Goal: Check status: Check status

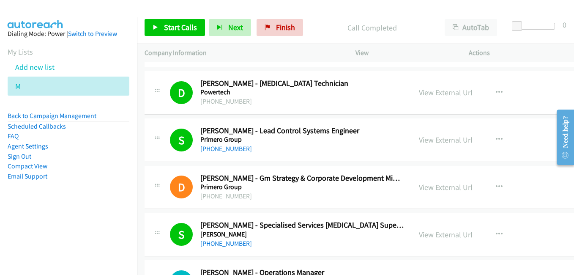
scroll to position [3675, 0]
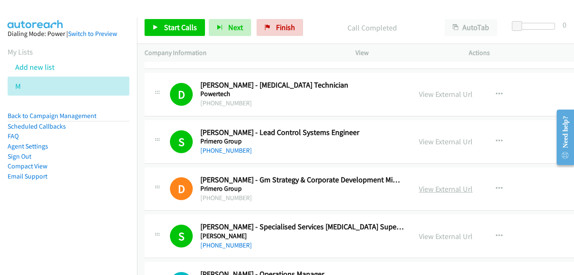
click at [427, 189] on link "View External Url" at bounding box center [446, 189] width 54 height 10
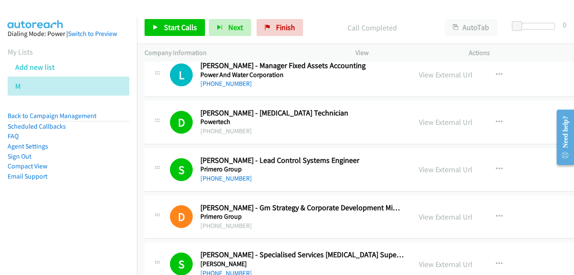
scroll to position [3633, 0]
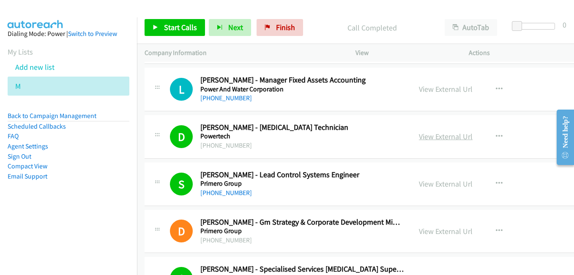
click at [422, 138] on link "View External Url" at bounding box center [446, 136] width 54 height 10
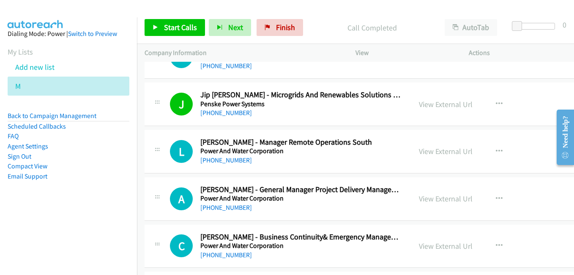
scroll to position [3084, 0]
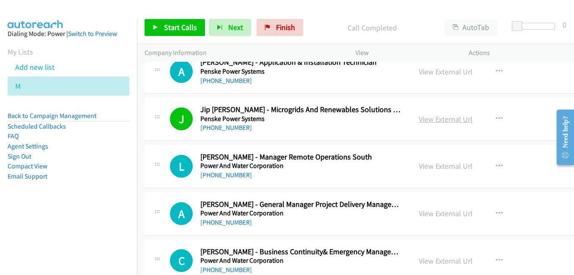
click at [425, 120] on link "View External Url" at bounding box center [446, 119] width 54 height 10
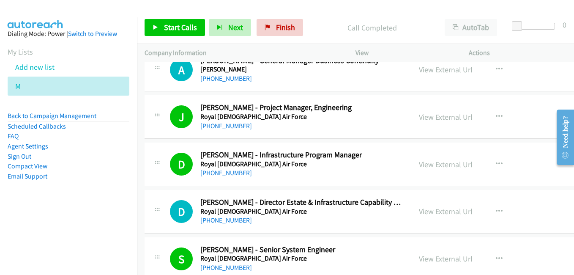
scroll to position [4309, 0]
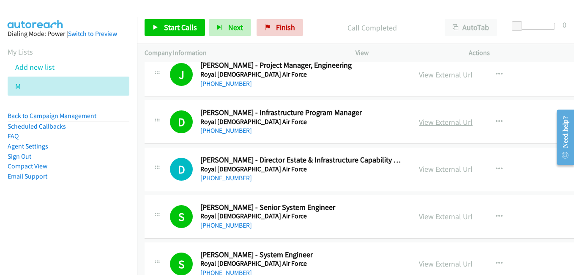
click at [436, 122] on link "View External Url" at bounding box center [446, 122] width 54 height 10
click at [441, 166] on link "View External Url" at bounding box center [446, 169] width 54 height 10
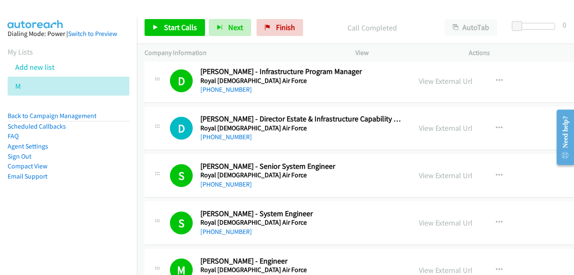
scroll to position [4393, 0]
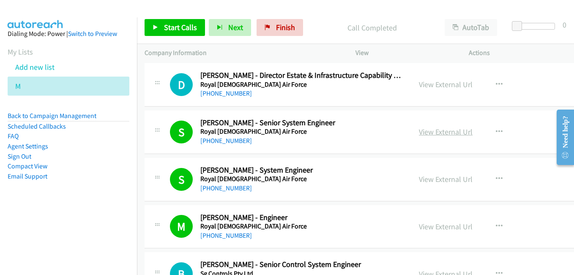
click at [433, 131] on link "View External Url" at bounding box center [446, 132] width 54 height 10
drag, startPoint x: 427, startPoint y: 177, endPoint x: 359, endPoint y: 147, distance: 74.7
click at [427, 177] on link "View External Url" at bounding box center [446, 179] width 54 height 10
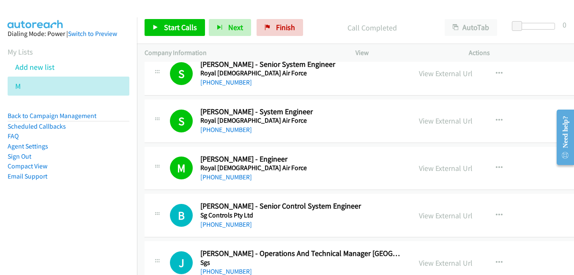
scroll to position [4478, 0]
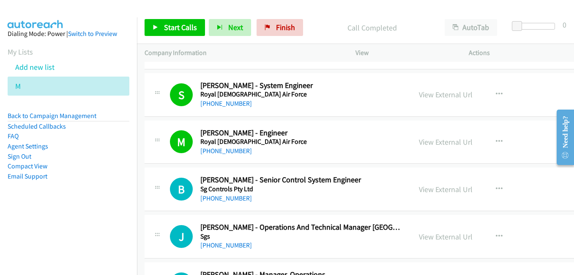
drag, startPoint x: 438, startPoint y: 140, endPoint x: 380, endPoint y: 129, distance: 59.0
click at [438, 140] on link "View External Url" at bounding box center [446, 142] width 54 height 10
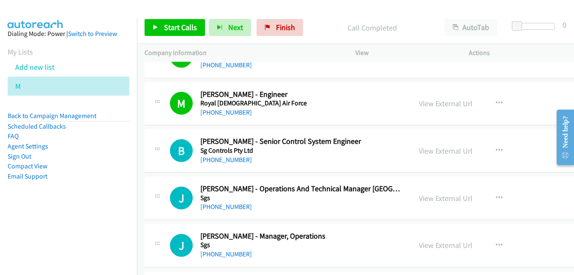
scroll to position [4520, 0]
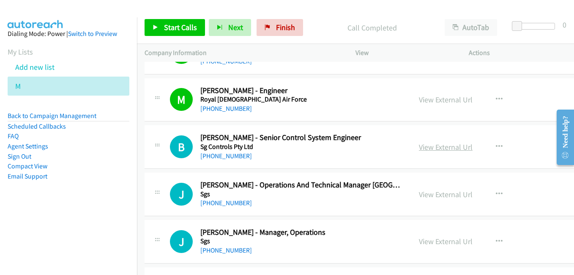
click at [432, 149] on link "View External Url" at bounding box center [446, 147] width 54 height 10
click at [427, 194] on link "View External Url" at bounding box center [446, 194] width 54 height 10
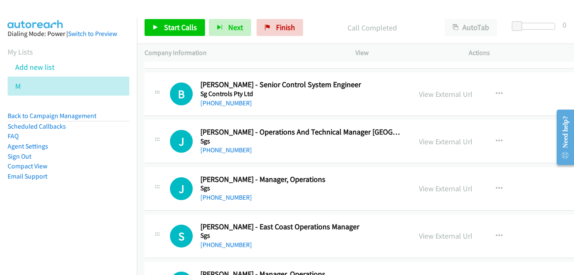
scroll to position [4604, 0]
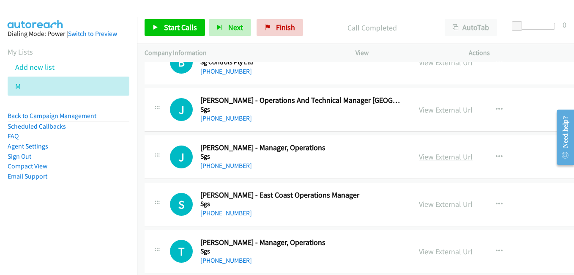
click at [439, 156] on link "View External Url" at bounding box center [446, 157] width 54 height 10
drag, startPoint x: 452, startPoint y: 204, endPoint x: 317, endPoint y: 156, distance: 142.8
click at [452, 204] on link "View External Url" at bounding box center [446, 204] width 54 height 10
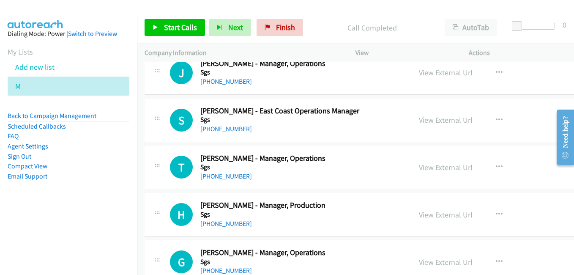
scroll to position [4689, 0]
drag, startPoint x: 432, startPoint y: 167, endPoint x: 413, endPoint y: 164, distance: 18.8
click at [432, 167] on link "View External Url" at bounding box center [446, 167] width 54 height 10
drag, startPoint x: 425, startPoint y: 212, endPoint x: 419, endPoint y: 210, distance: 5.2
click at [425, 212] on link "View External Url" at bounding box center [446, 214] width 54 height 10
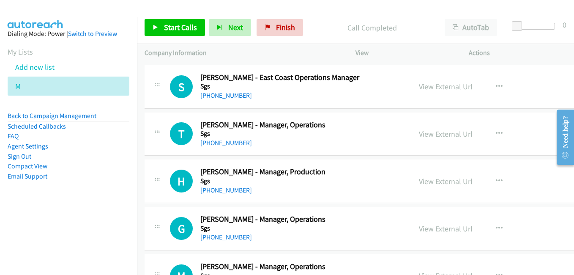
scroll to position [4773, 0]
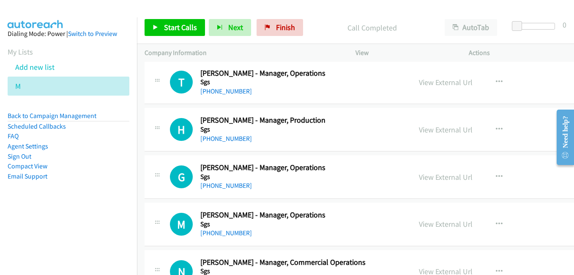
drag, startPoint x: 429, startPoint y: 180, endPoint x: 408, endPoint y: 171, distance: 23.1
click at [429, 180] on link "View External Url" at bounding box center [446, 177] width 54 height 10
click at [430, 220] on link "View External Url" at bounding box center [446, 224] width 54 height 10
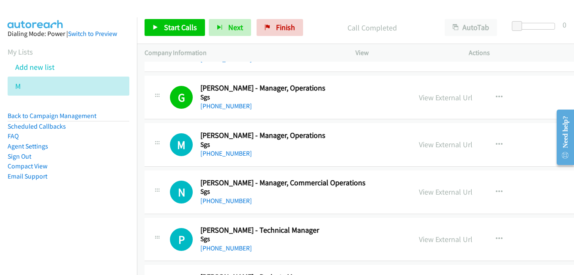
scroll to position [4858, 0]
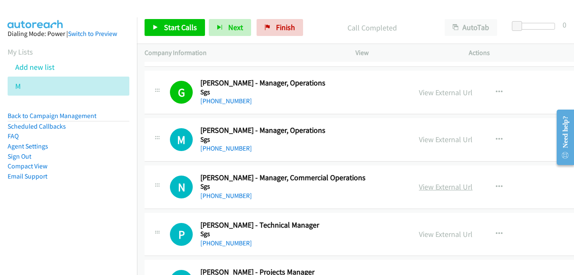
click at [436, 190] on link "View External Url" at bounding box center [446, 187] width 54 height 10
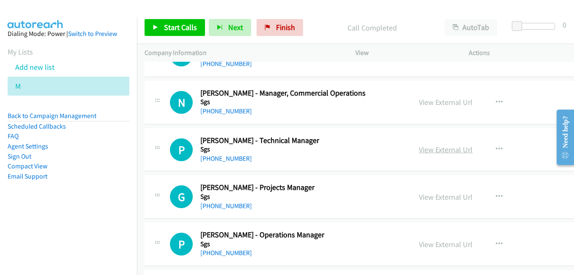
drag, startPoint x: 424, startPoint y: 149, endPoint x: 418, endPoint y: 144, distance: 7.2
click at [424, 149] on link "View External Url" at bounding box center [446, 149] width 54 height 10
click at [419, 198] on link "View External Url" at bounding box center [446, 197] width 54 height 10
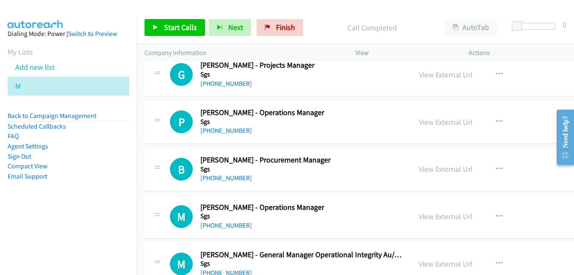
scroll to position [5069, 0]
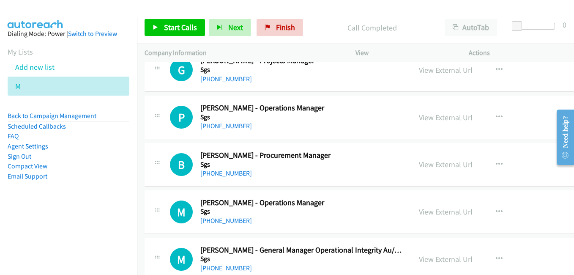
drag, startPoint x: 428, startPoint y: 161, endPoint x: 248, endPoint y: 77, distance: 197.9
click at [428, 161] on link "View External Url" at bounding box center [446, 164] width 54 height 10
click at [427, 212] on link "View External Url" at bounding box center [446, 212] width 54 height 10
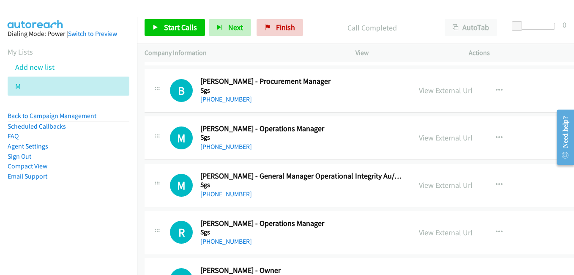
scroll to position [5196, 0]
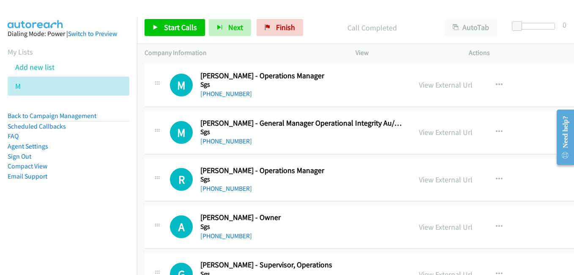
drag, startPoint x: 430, startPoint y: 130, endPoint x: 397, endPoint y: 122, distance: 33.6
click at [430, 130] on link "View External Url" at bounding box center [446, 132] width 54 height 10
click at [424, 181] on link "View External Url" at bounding box center [446, 179] width 54 height 10
click at [440, 229] on link "View External Url" at bounding box center [446, 227] width 54 height 10
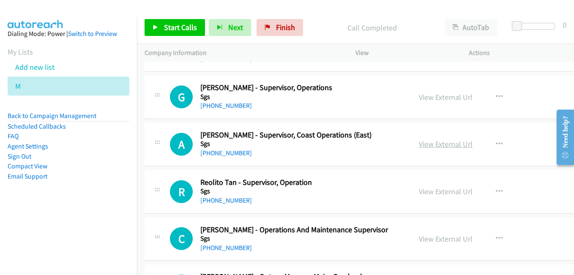
scroll to position [5365, 0]
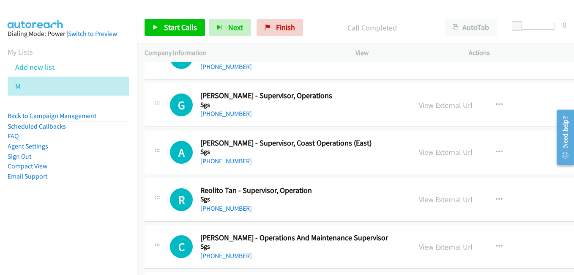
drag, startPoint x: 428, startPoint y: 152, endPoint x: 326, endPoint y: 120, distance: 107.7
click at [428, 152] on link "View External Url" at bounding box center [446, 152] width 54 height 10
click at [432, 200] on link "View External Url" at bounding box center [446, 199] width 54 height 10
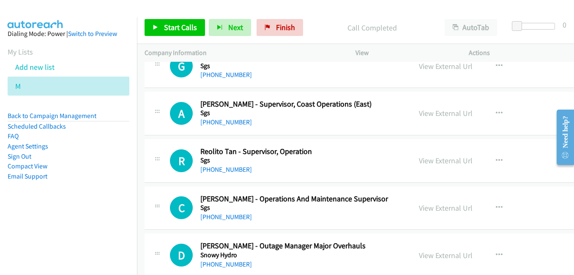
scroll to position [5407, 0]
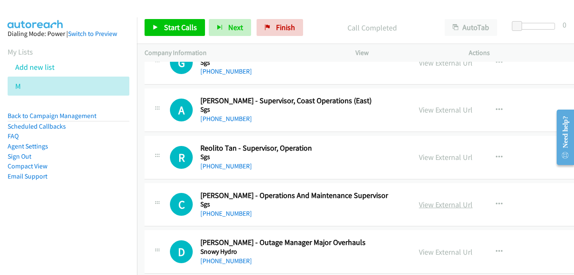
click at [435, 205] on link "View External Url" at bounding box center [446, 204] width 54 height 10
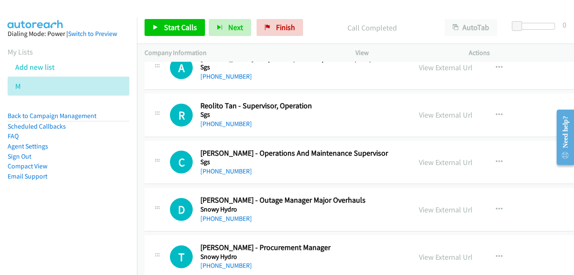
scroll to position [5491, 0]
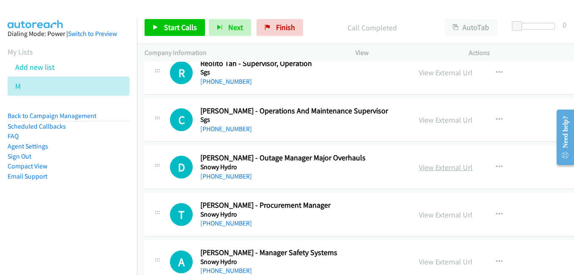
click at [419, 164] on link "View External Url" at bounding box center [446, 167] width 54 height 10
click at [423, 212] on link "View External Url" at bounding box center [446, 215] width 54 height 10
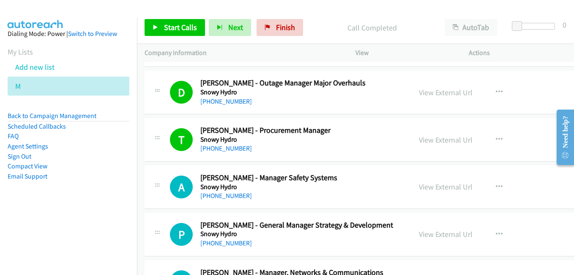
scroll to position [5576, 0]
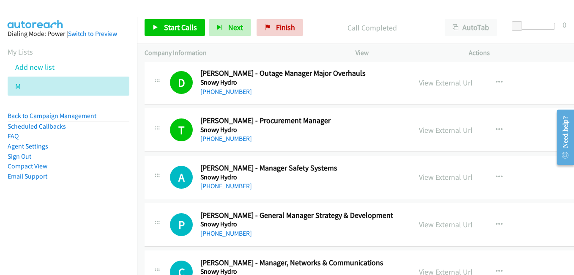
drag, startPoint x: 438, startPoint y: 180, endPoint x: 389, endPoint y: 161, distance: 52.2
click at [438, 180] on link "View External Url" at bounding box center [446, 177] width 54 height 10
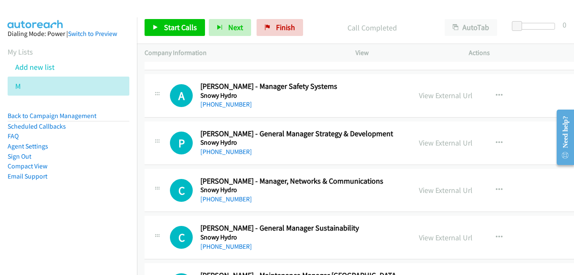
scroll to position [5702, 0]
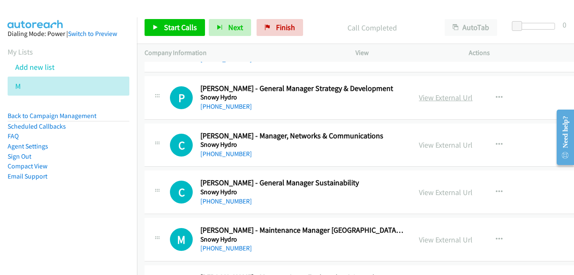
drag, startPoint x: 423, startPoint y: 98, endPoint x: 406, endPoint y: 93, distance: 18.2
click at [423, 98] on link "View External Url" at bounding box center [446, 98] width 54 height 10
drag, startPoint x: 427, startPoint y: 147, endPoint x: 417, endPoint y: 145, distance: 9.9
click at [427, 147] on link "View External Url" at bounding box center [446, 145] width 54 height 10
click at [440, 196] on link "View External Url" at bounding box center [446, 192] width 54 height 10
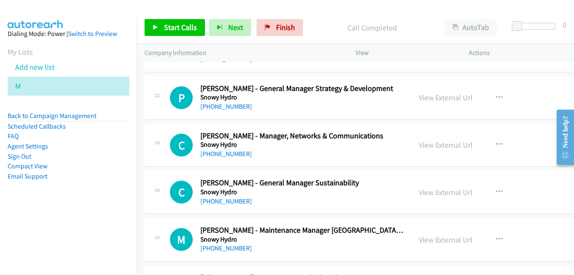
scroll to position [5787, 0]
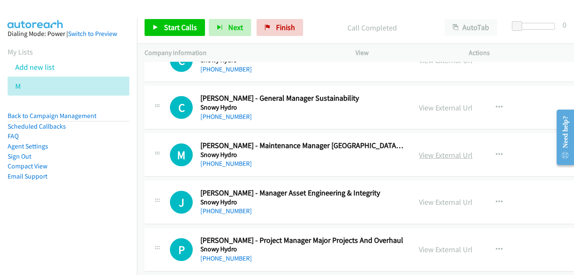
click at [436, 155] on link "View External Url" at bounding box center [446, 155] width 54 height 10
drag, startPoint x: 425, startPoint y: 201, endPoint x: 290, endPoint y: 161, distance: 140.8
click at [425, 201] on link "View External Url" at bounding box center [446, 202] width 54 height 10
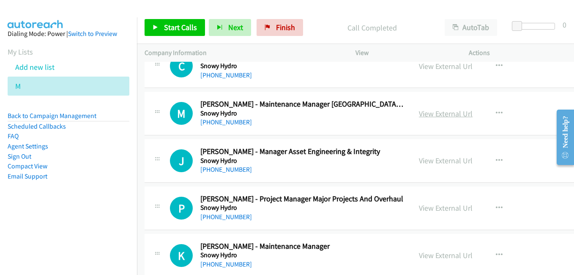
scroll to position [5914, 0]
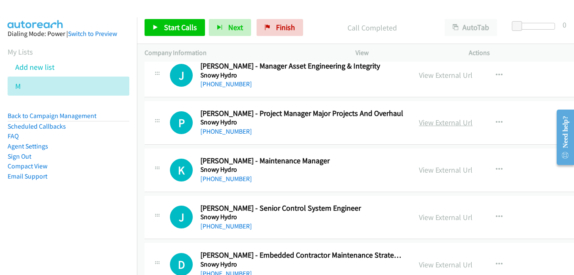
click at [438, 126] on link "View External Url" at bounding box center [446, 122] width 54 height 10
drag, startPoint x: 427, startPoint y: 173, endPoint x: 433, endPoint y: 173, distance: 6.4
click at [427, 173] on link "View External Url" at bounding box center [446, 170] width 54 height 10
drag, startPoint x: 427, startPoint y: 215, endPoint x: 422, endPoint y: 214, distance: 4.5
click at [427, 215] on link "View External Url" at bounding box center [446, 217] width 54 height 10
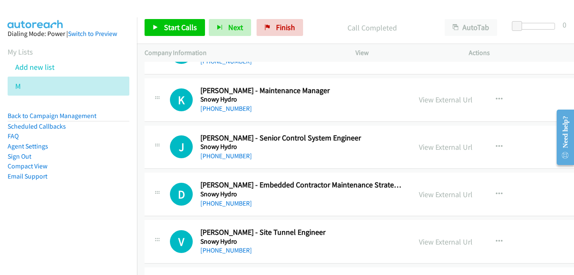
scroll to position [5998, 0]
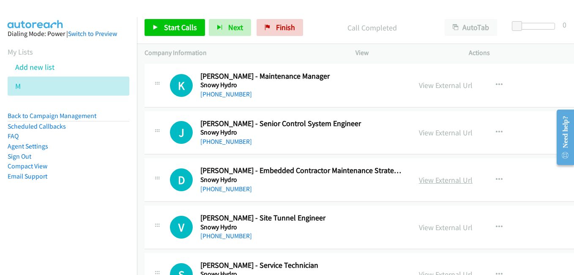
click at [438, 181] on link "View External Url" at bounding box center [446, 180] width 54 height 10
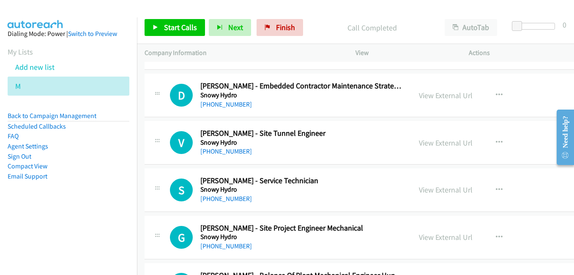
drag, startPoint x: 445, startPoint y: 142, endPoint x: 455, endPoint y: 160, distance: 20.6
click at [445, 142] on link "View External Url" at bounding box center [446, 143] width 54 height 10
click at [435, 188] on link "View External Url" at bounding box center [446, 190] width 54 height 10
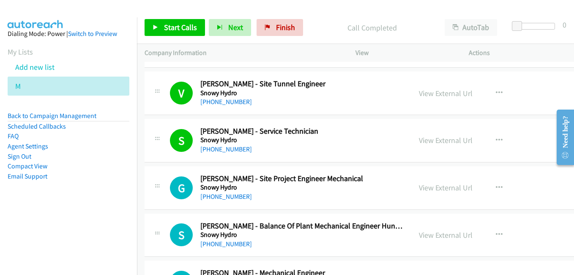
scroll to position [6167, 0]
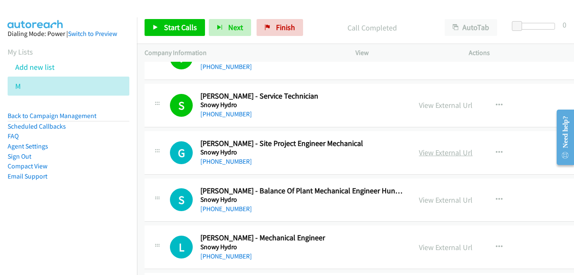
click at [435, 153] on link "View External Url" at bounding box center [446, 152] width 54 height 10
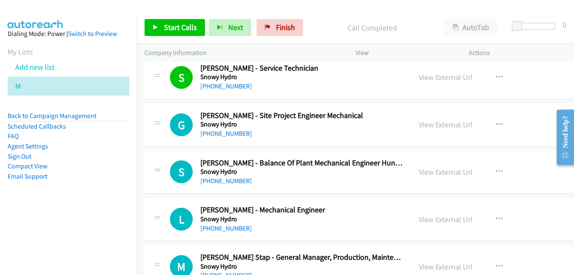
scroll to position [6209, 0]
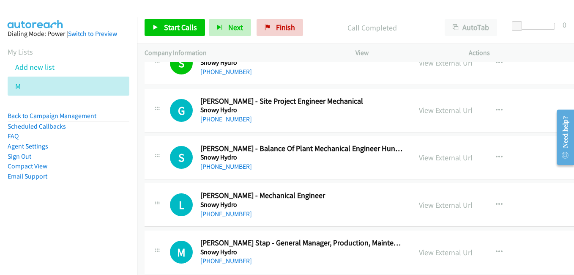
drag, startPoint x: 434, startPoint y: 158, endPoint x: 152, endPoint y: 23, distance: 311.9
click at [434, 158] on link "View External Url" at bounding box center [446, 157] width 54 height 10
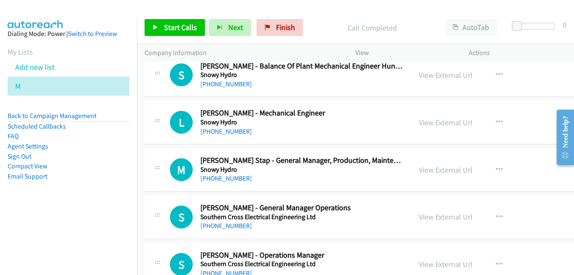
scroll to position [6294, 0]
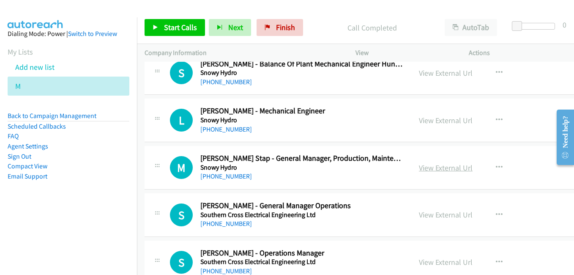
click at [427, 167] on link "View External Url" at bounding box center [446, 168] width 54 height 10
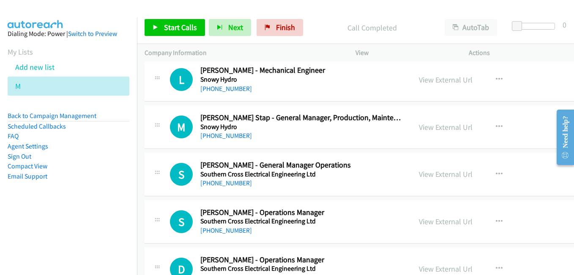
scroll to position [6378, 0]
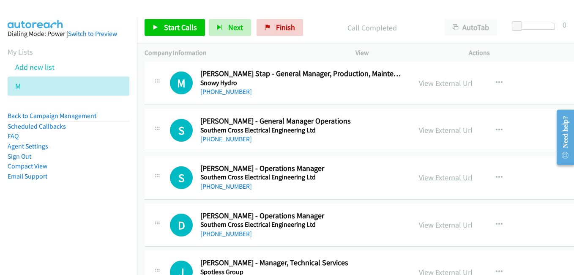
click at [440, 179] on link "View External Url" at bounding box center [446, 177] width 54 height 10
click at [429, 223] on link "View External Url" at bounding box center [446, 225] width 54 height 10
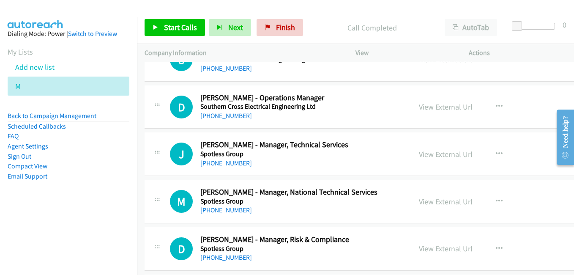
scroll to position [6505, 0]
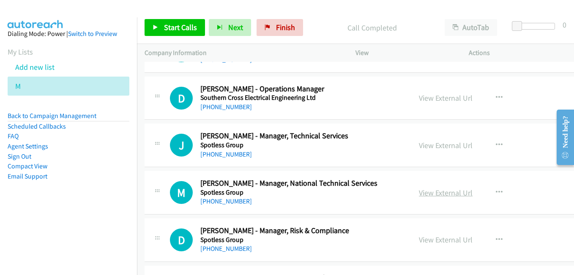
click at [435, 191] on link "View External Url" at bounding box center [446, 193] width 54 height 10
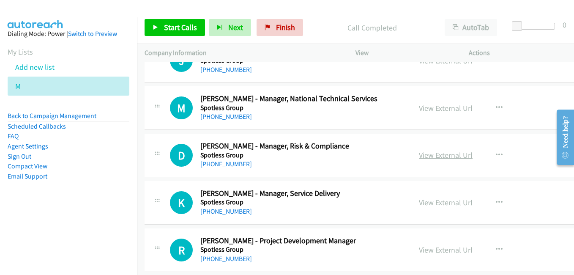
click at [428, 152] on link "View External Url" at bounding box center [446, 155] width 54 height 10
drag, startPoint x: 428, startPoint y: 202, endPoint x: 417, endPoint y: 199, distance: 11.5
click at [428, 202] on link "View External Url" at bounding box center [446, 202] width 54 height 10
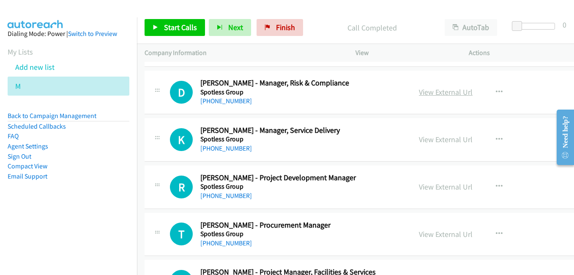
scroll to position [6674, 0]
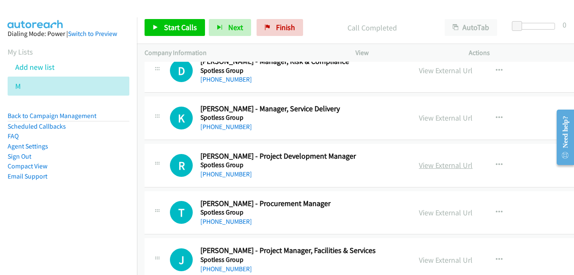
drag, startPoint x: 419, startPoint y: 165, endPoint x: 414, endPoint y: 162, distance: 5.7
click at [419, 165] on link "View External Url" at bounding box center [446, 165] width 54 height 10
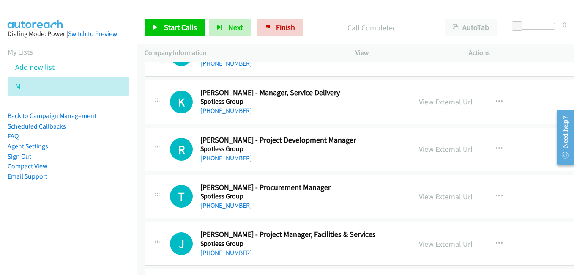
scroll to position [6716, 0]
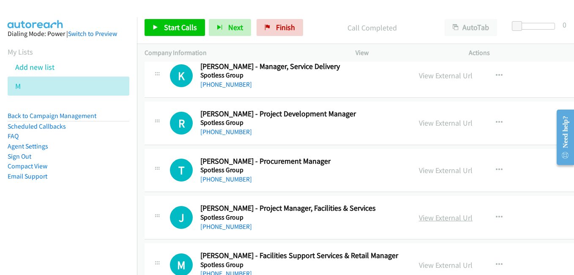
click at [434, 218] on link "View External Url" at bounding box center [446, 217] width 54 height 10
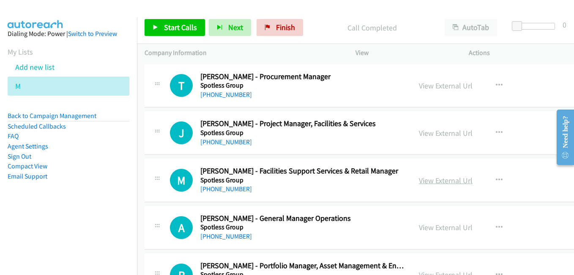
click at [426, 182] on link "View External Url" at bounding box center [446, 180] width 54 height 10
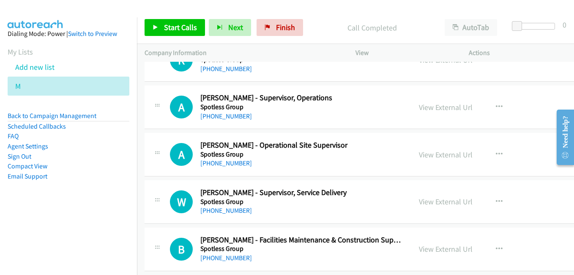
scroll to position [7308, 0]
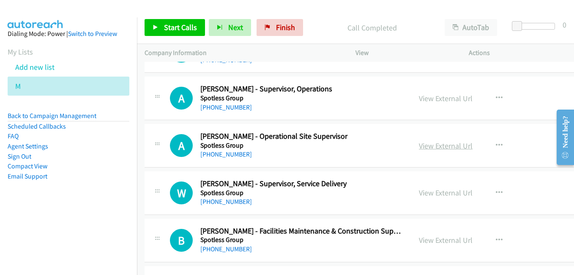
click at [431, 147] on link "View External Url" at bounding box center [446, 146] width 54 height 10
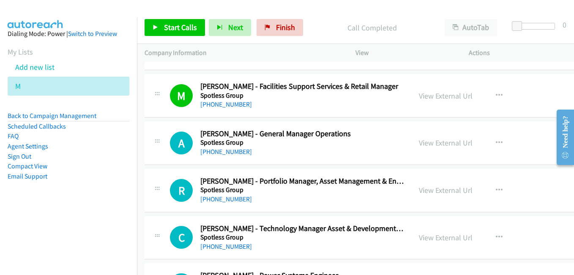
scroll to position [6927, 0]
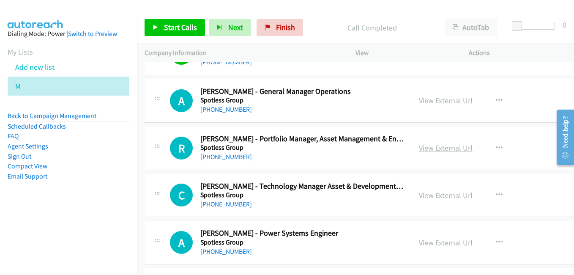
click at [427, 151] on link "View External Url" at bounding box center [446, 148] width 54 height 10
drag, startPoint x: 440, startPoint y: 196, endPoint x: 425, endPoint y: 188, distance: 17.4
click at [440, 196] on link "View External Url" at bounding box center [446, 195] width 54 height 10
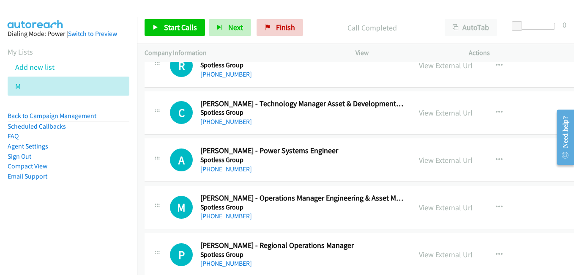
scroll to position [7012, 0]
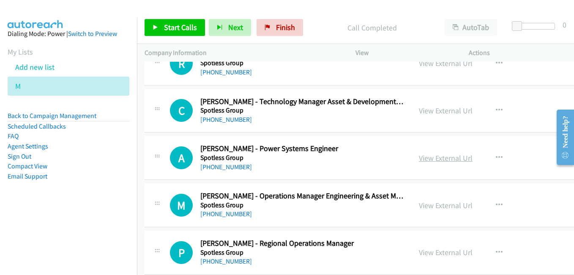
click at [421, 160] on link "View External Url" at bounding box center [446, 158] width 54 height 10
click at [437, 205] on link "View External Url" at bounding box center [446, 205] width 54 height 10
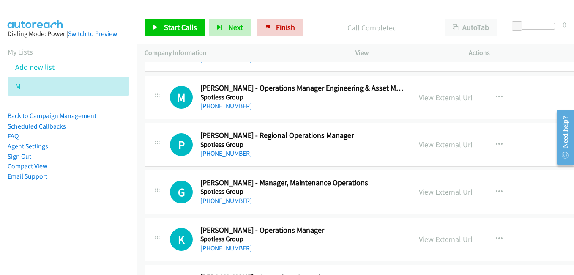
scroll to position [7139, 0]
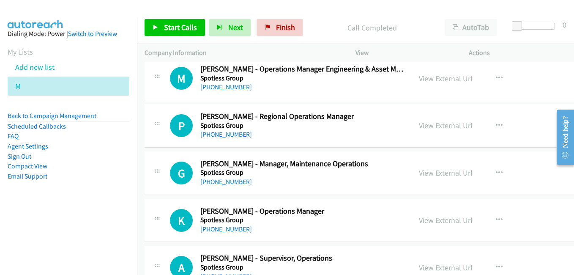
drag, startPoint x: 427, startPoint y: 124, endPoint x: 91, endPoint y: 1, distance: 357.6
click at [427, 124] on link "View External Url" at bounding box center [446, 125] width 54 height 10
click at [441, 173] on link "View External Url" at bounding box center [446, 173] width 54 height 10
drag, startPoint x: 411, startPoint y: 224, endPoint x: 262, endPoint y: 131, distance: 175.1
click at [419, 224] on link "View External Url" at bounding box center [446, 220] width 54 height 10
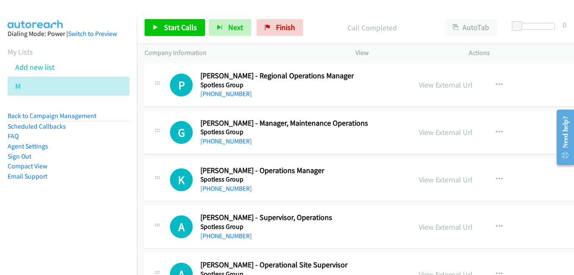
scroll to position [7265, 0]
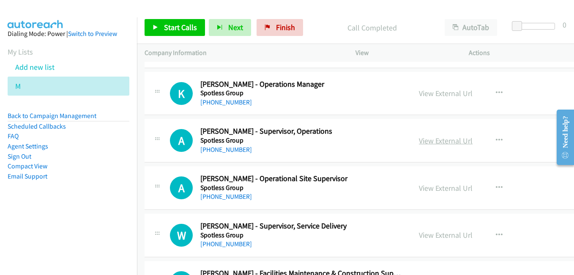
click at [424, 141] on link "View External Url" at bounding box center [446, 141] width 54 height 10
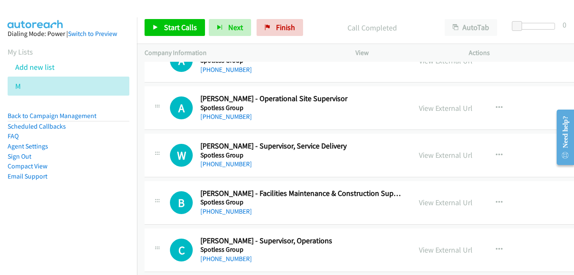
scroll to position [7350, 0]
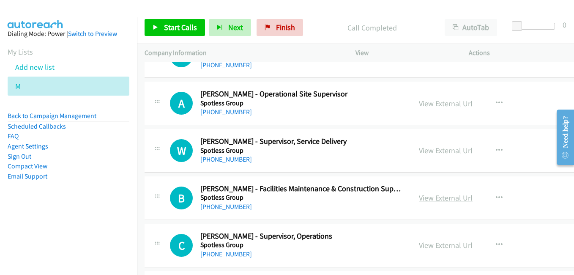
click at [432, 202] on link "View External Url" at bounding box center [446, 198] width 54 height 10
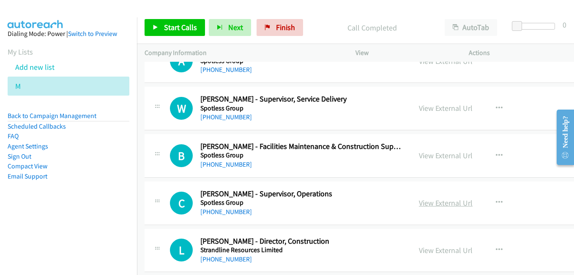
click at [439, 202] on link "View External Url" at bounding box center [446, 203] width 54 height 10
click at [419, 248] on link "View External Url" at bounding box center [446, 250] width 54 height 10
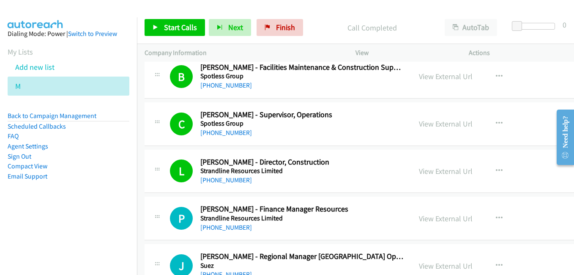
scroll to position [7519, 0]
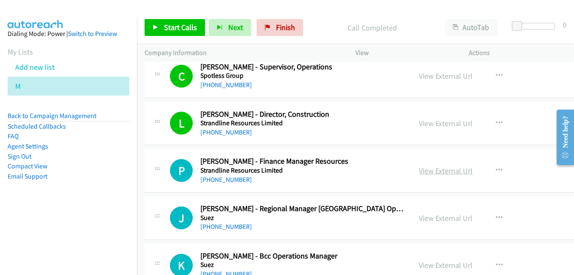
drag, startPoint x: 431, startPoint y: 171, endPoint x: 418, endPoint y: 170, distance: 13.6
click at [431, 171] on link "View External Url" at bounding box center [446, 171] width 54 height 10
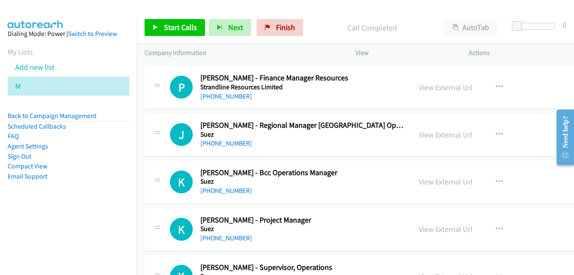
scroll to position [7603, 0]
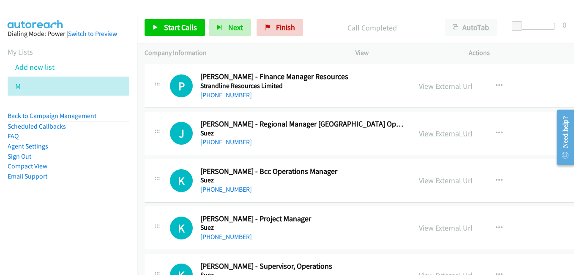
click at [425, 132] on link "View External Url" at bounding box center [446, 133] width 54 height 10
click at [436, 178] on link "View External Url" at bounding box center [446, 180] width 54 height 10
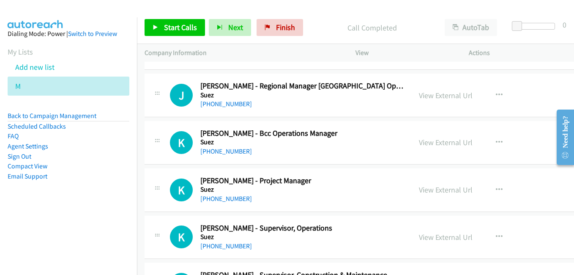
scroll to position [7688, 0]
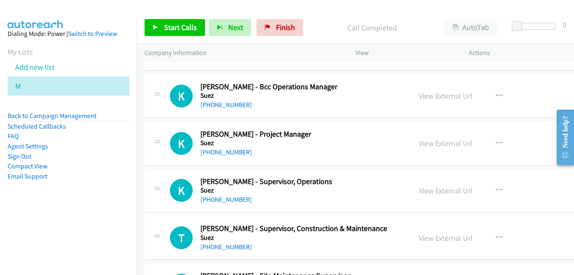
drag, startPoint x: 437, startPoint y: 144, endPoint x: 398, endPoint y: 139, distance: 39.1
click at [437, 144] on link "View External Url" at bounding box center [446, 143] width 54 height 10
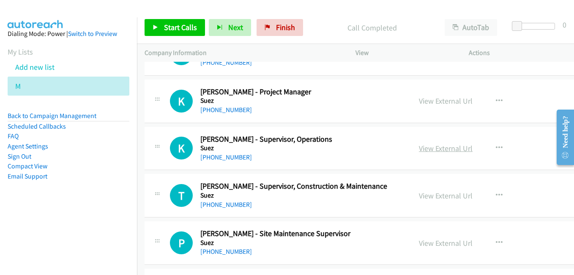
click at [422, 145] on link "View External Url" at bounding box center [446, 148] width 54 height 10
click at [426, 194] on link "View External Url" at bounding box center [446, 196] width 54 height 10
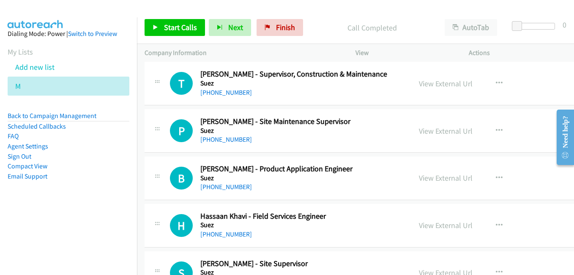
scroll to position [7857, 0]
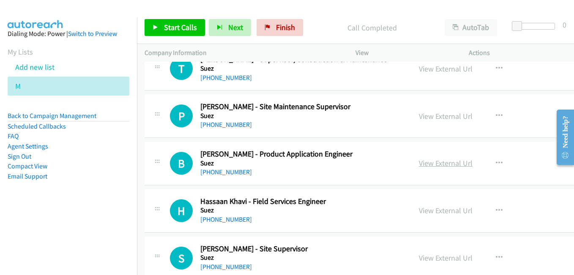
click at [419, 163] on link "View External Url" at bounding box center [446, 163] width 54 height 10
click at [426, 207] on link "View External Url" at bounding box center [446, 210] width 54 height 10
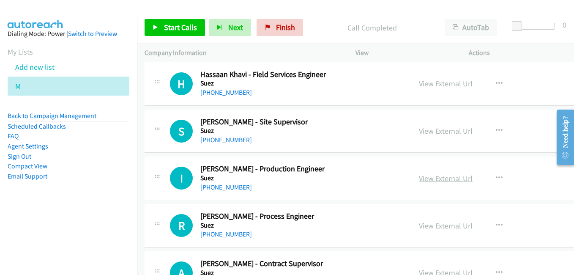
drag, startPoint x: 427, startPoint y: 182, endPoint x: 414, endPoint y: 179, distance: 14.0
click at [427, 182] on link "View External Url" at bounding box center [446, 178] width 54 height 10
click at [423, 229] on link "View External Url" at bounding box center [446, 225] width 54 height 10
